Goal: Task Accomplishment & Management: Use online tool/utility

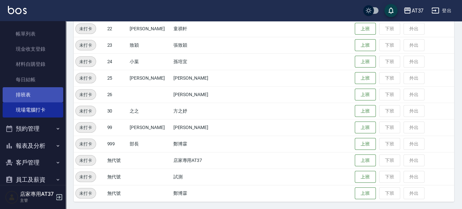
scroll to position [3, 0]
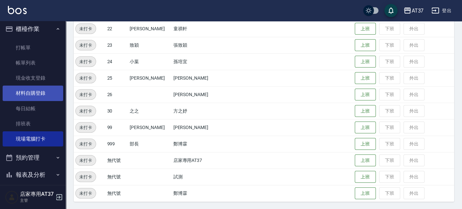
click at [32, 93] on link "材料自購登錄" at bounding box center [33, 92] width 61 height 15
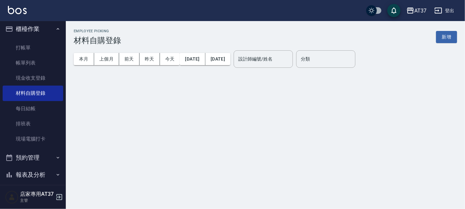
click at [36, 152] on button "預約管理" at bounding box center [33, 157] width 61 height 17
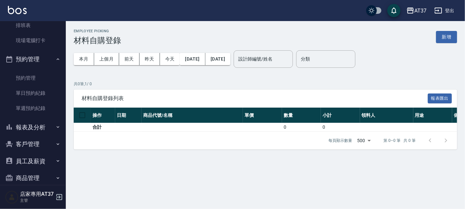
scroll to position [127, 0]
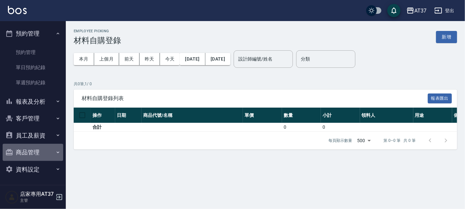
click at [42, 152] on button "商品管理" at bounding box center [33, 152] width 61 height 17
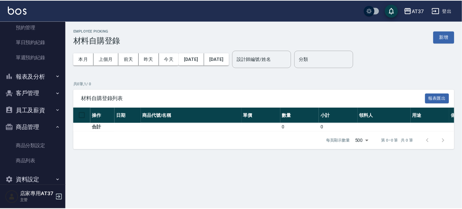
scroll to position [163, 0]
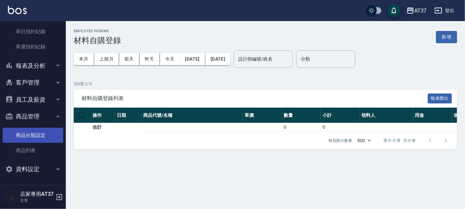
click at [48, 141] on link "商品分類設定" at bounding box center [33, 135] width 61 height 15
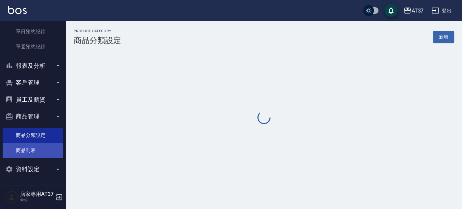
click at [55, 146] on link "商品列表" at bounding box center [33, 150] width 61 height 15
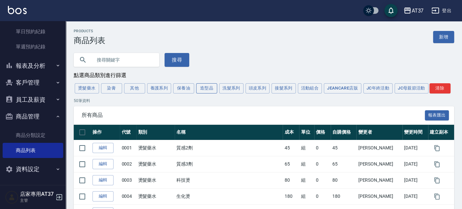
click at [211, 86] on button "造型品" at bounding box center [206, 88] width 21 height 10
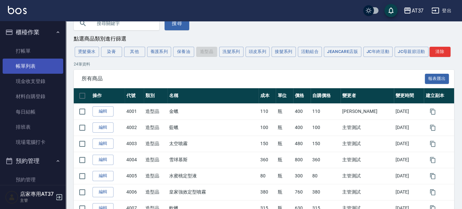
drag, startPoint x: 40, startPoint y: 47, endPoint x: 5, endPoint y: 63, distance: 38.4
click at [40, 47] on link "打帳單" at bounding box center [33, 50] width 61 height 15
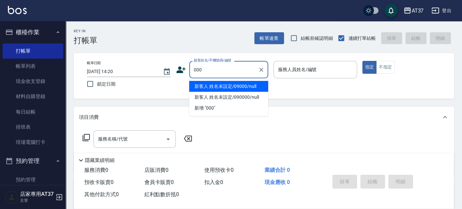
click at [224, 68] on input "000" at bounding box center [223, 70] width 63 height 12
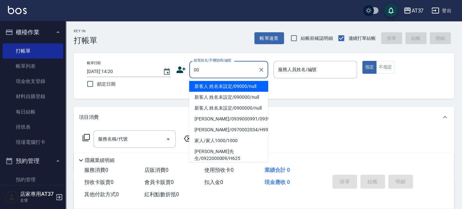
type input "0"
click at [234, 88] on li "新客人 姓名未設定/09000/null" at bounding box center [228, 86] width 79 height 11
type input "新客人 姓名未設定/09000/null"
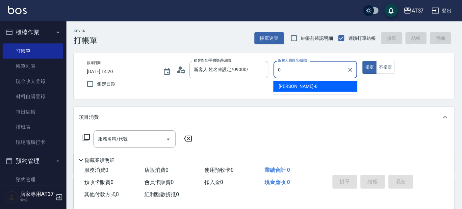
click at [336, 91] on div "[PERSON_NAME] -0" at bounding box center [315, 86] width 84 height 11
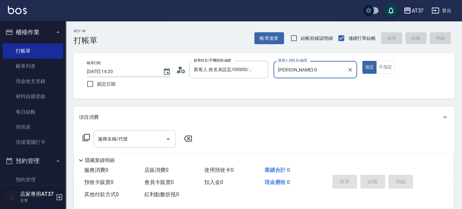
type input "[PERSON_NAME]-0"
click at [131, 142] on input "服務名稱/代號" at bounding box center [129, 139] width 66 height 12
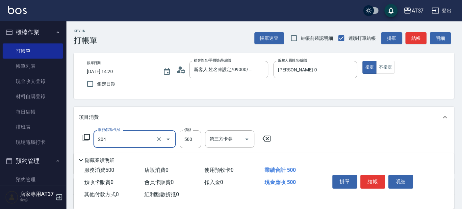
type input "A級洗+剪(204)"
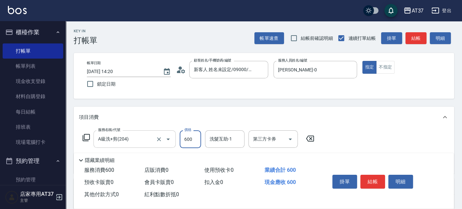
type input "600"
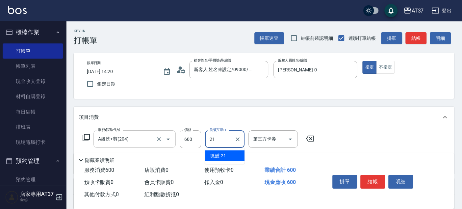
type input "微醺-21"
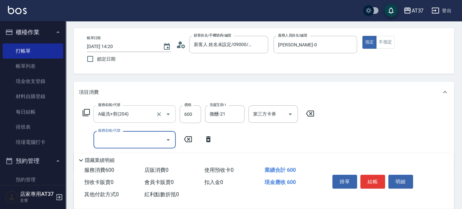
scroll to position [36, 0]
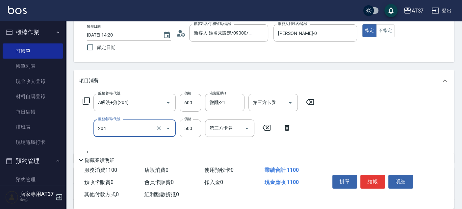
type input "A級洗+剪(204)"
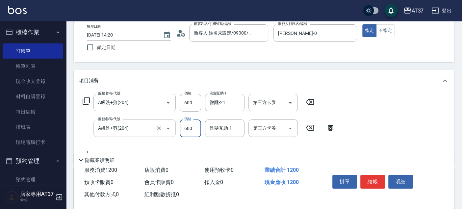
type input "600"
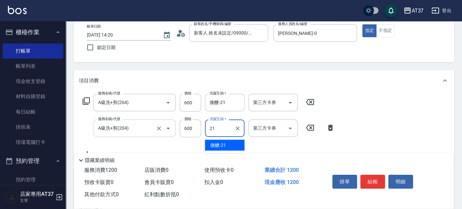
type input "微醺-21"
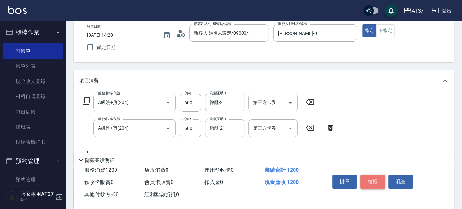
click at [375, 180] on button "結帳" at bounding box center [372, 182] width 25 height 14
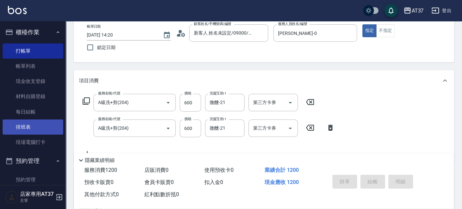
type input "[DATE] 14:41"
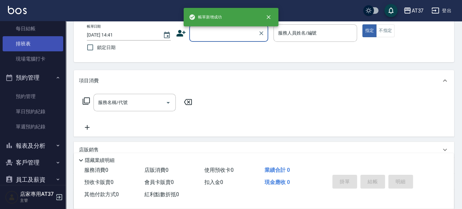
scroll to position [163, 0]
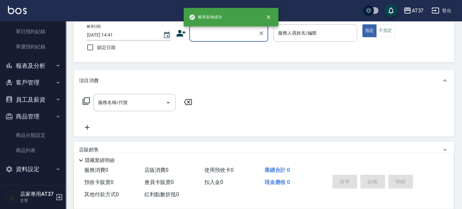
click at [40, 66] on button "報表及分析" at bounding box center [33, 65] width 61 height 17
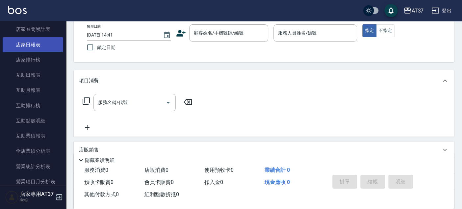
scroll to position [309, 0]
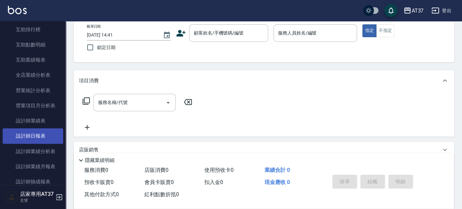
click at [48, 131] on link "設計師日報表" at bounding box center [33, 135] width 61 height 15
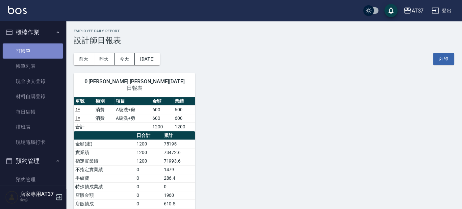
click at [46, 51] on link "打帳單" at bounding box center [33, 50] width 61 height 15
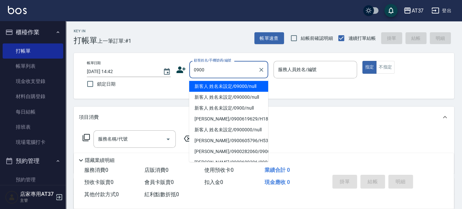
click at [246, 83] on li "新客人 姓名未設定/09000/null" at bounding box center [228, 86] width 79 height 11
type input "新客人 姓名未設定/09000/null"
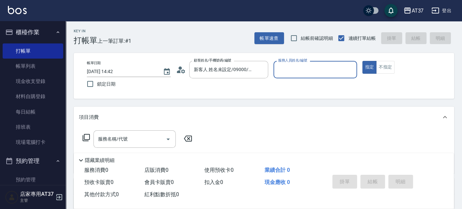
click at [278, 74] on input "服務人員姓名/編號" at bounding box center [315, 70] width 78 height 12
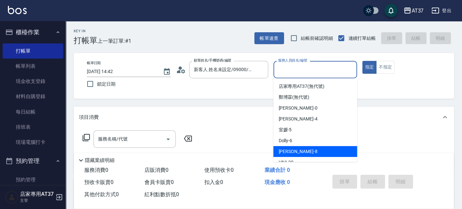
click at [302, 150] on div "Peggy -8" at bounding box center [315, 151] width 84 height 11
type input "Peggy-8"
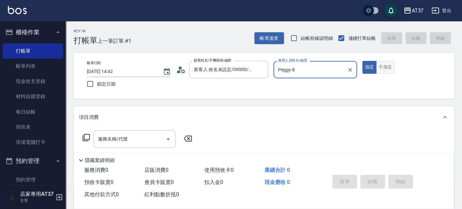
click at [389, 67] on button "不指定" at bounding box center [385, 67] width 18 height 13
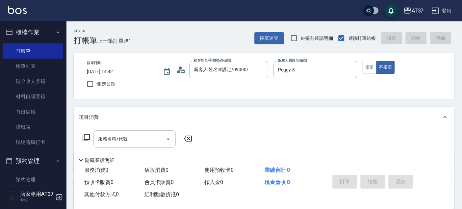
click at [142, 136] on input "服務名稱/代號" at bounding box center [129, 139] width 66 height 12
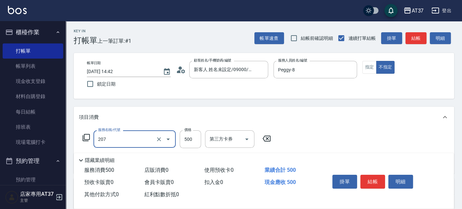
type input "B精油洗+剪(207)"
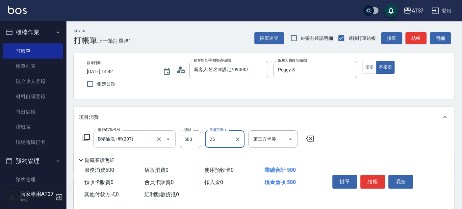
type input "[PERSON_NAME]-25"
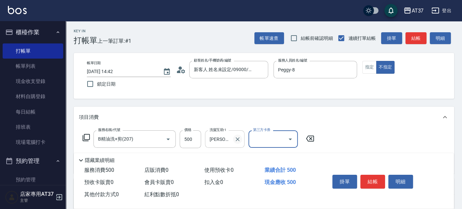
click at [236, 139] on icon "Clear" at bounding box center [237, 139] width 7 height 7
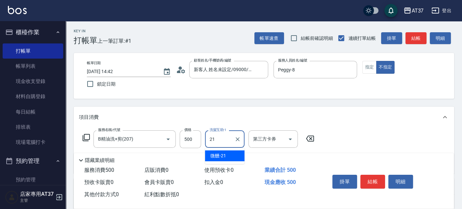
type input "微醺-21"
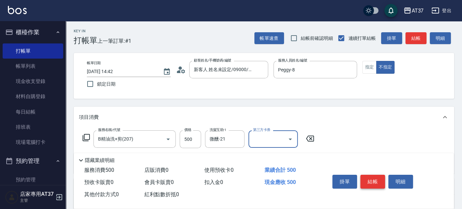
click at [367, 177] on button "結帳" at bounding box center [372, 182] width 25 height 14
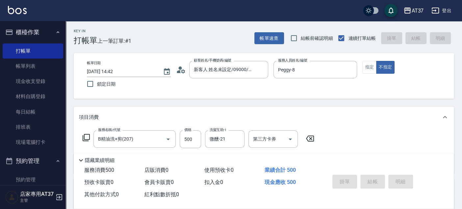
type input "[DATE] 14:56"
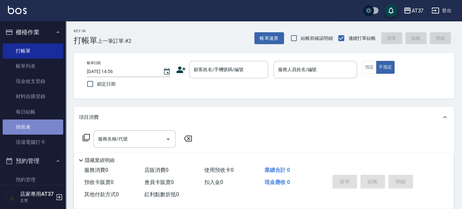
click at [34, 119] on link "排班表" at bounding box center [33, 126] width 61 height 15
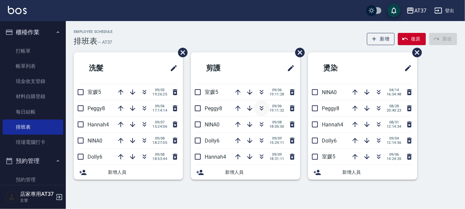
click at [263, 109] on icon "button" at bounding box center [261, 108] width 8 height 8
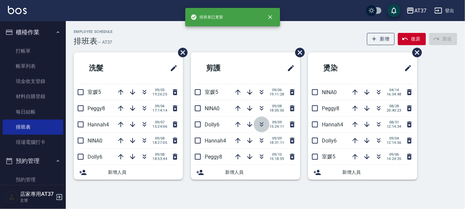
click at [262, 125] on icon "button" at bounding box center [261, 124] width 8 height 8
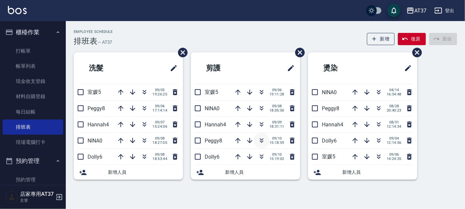
click at [261, 140] on icon "button" at bounding box center [262, 139] width 4 height 2
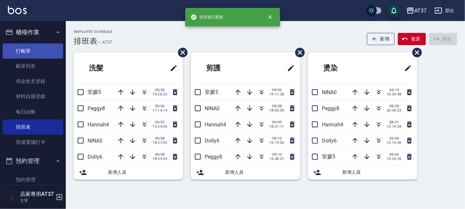
click at [33, 48] on link "打帳單" at bounding box center [33, 50] width 61 height 15
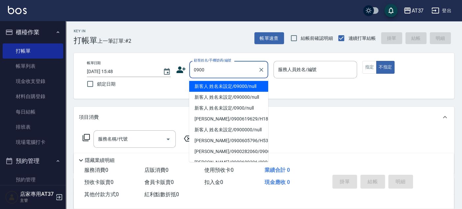
click at [238, 84] on li "新客人 姓名未設定/09000/null" at bounding box center [228, 86] width 79 height 11
type input "新客人 姓名未設定/09000/null"
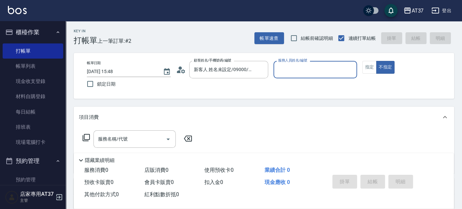
click at [292, 67] on input "服務人員姓名/編號" at bounding box center [315, 70] width 78 height 12
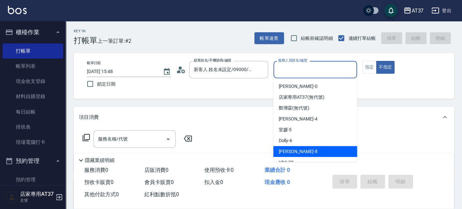
click at [302, 146] on div "Peggy -8" at bounding box center [315, 151] width 84 height 11
type input "Peggy-8"
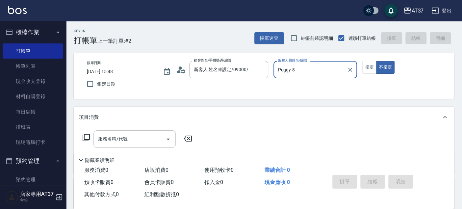
click at [126, 137] on div "服務名稱/代號 服務名稱/代號" at bounding box center [134, 138] width 82 height 17
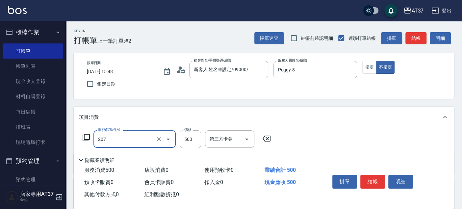
type input "B精油洗+剪(207)"
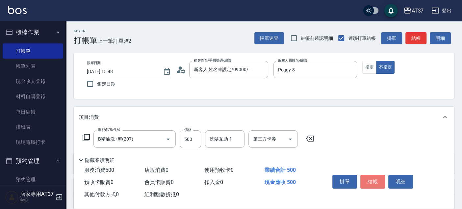
click at [360, 177] on button "結帳" at bounding box center [372, 182] width 25 height 14
